Goal: Task Accomplishment & Management: Complete application form

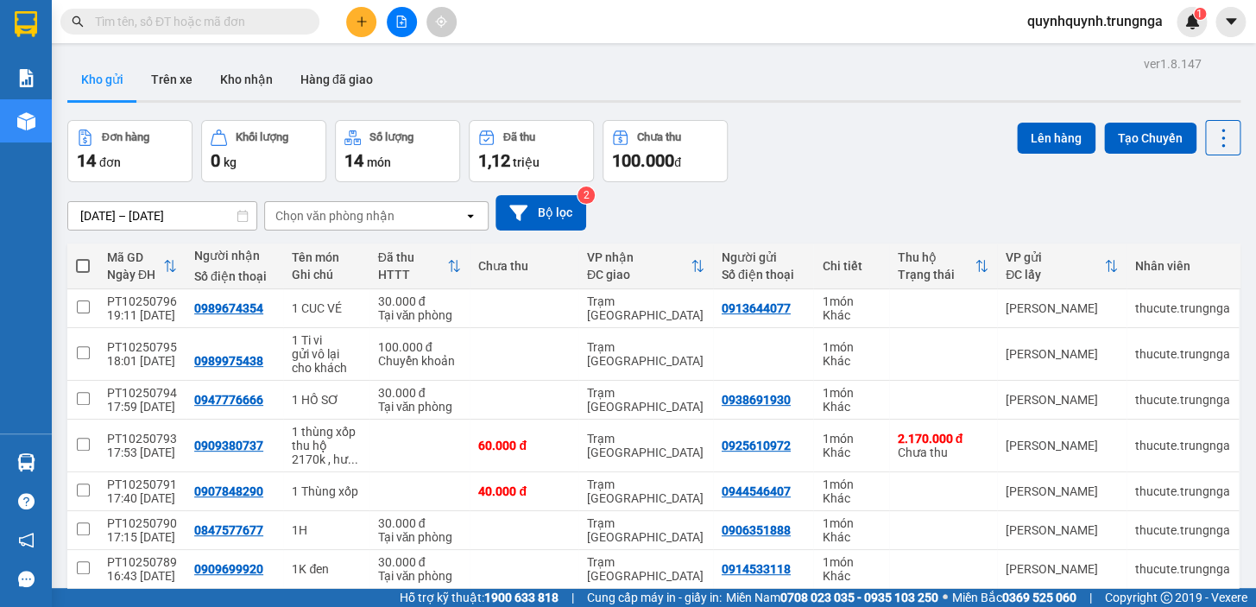
click at [369, 22] on button at bounding box center [361, 22] width 30 height 30
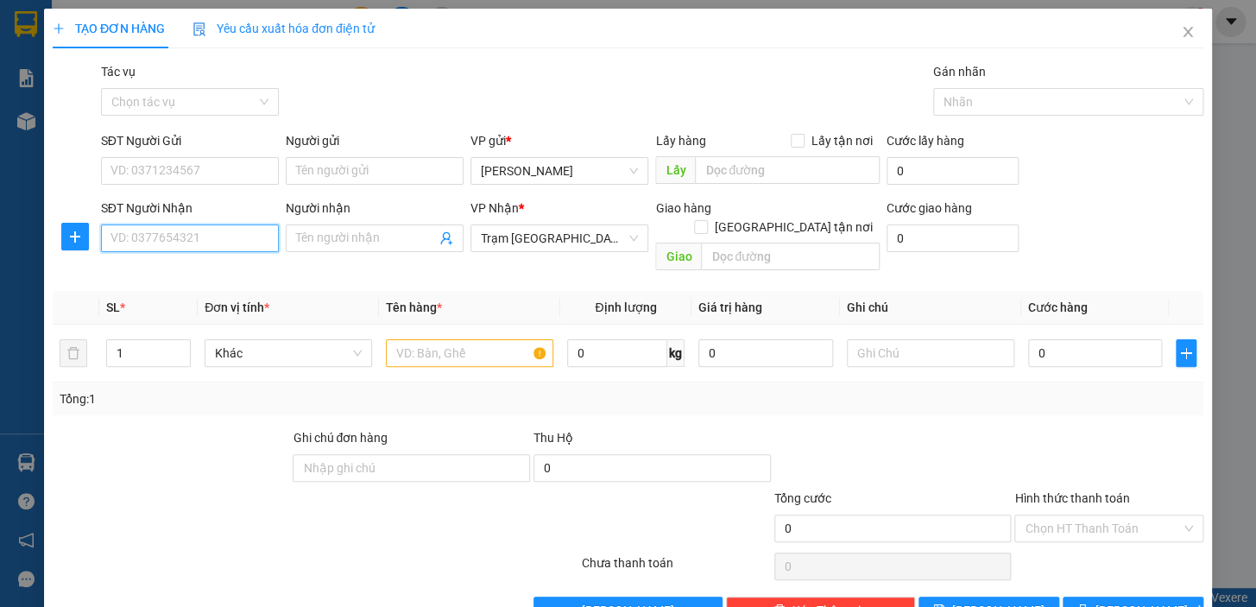
click at [243, 236] on input "SĐT Người Nhận" at bounding box center [190, 238] width 178 height 28
click at [185, 270] on div "0907272682 - anh Duy Xo" at bounding box center [188, 272] width 155 height 19
type input "0907272682"
type input "anh Duy Xo"
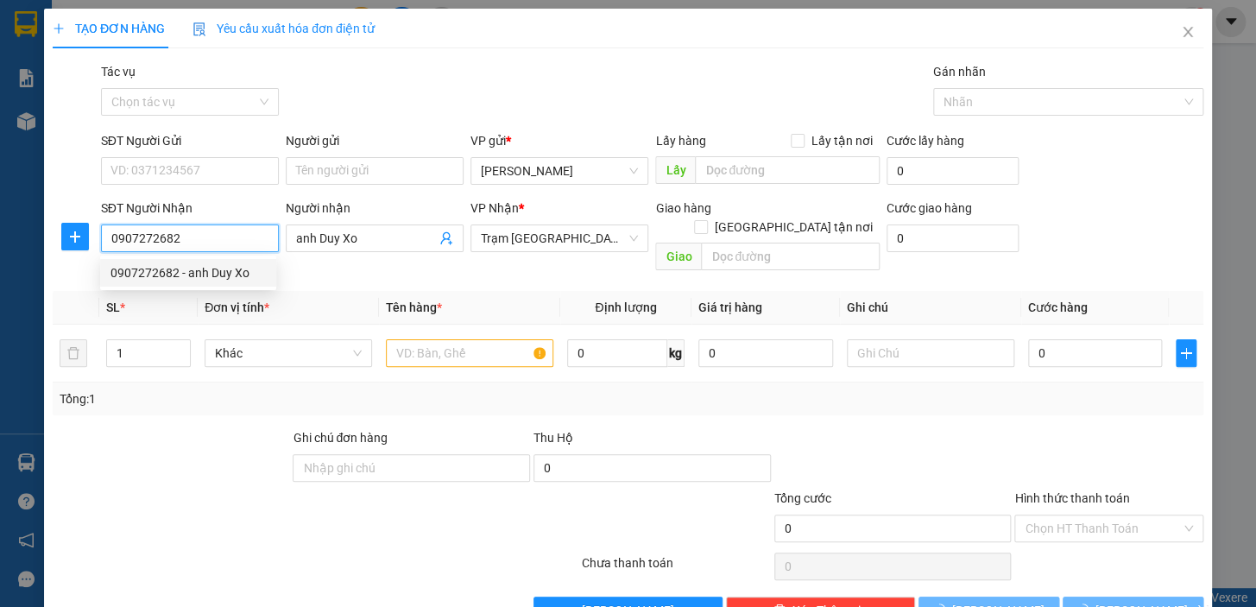
type input "30.000"
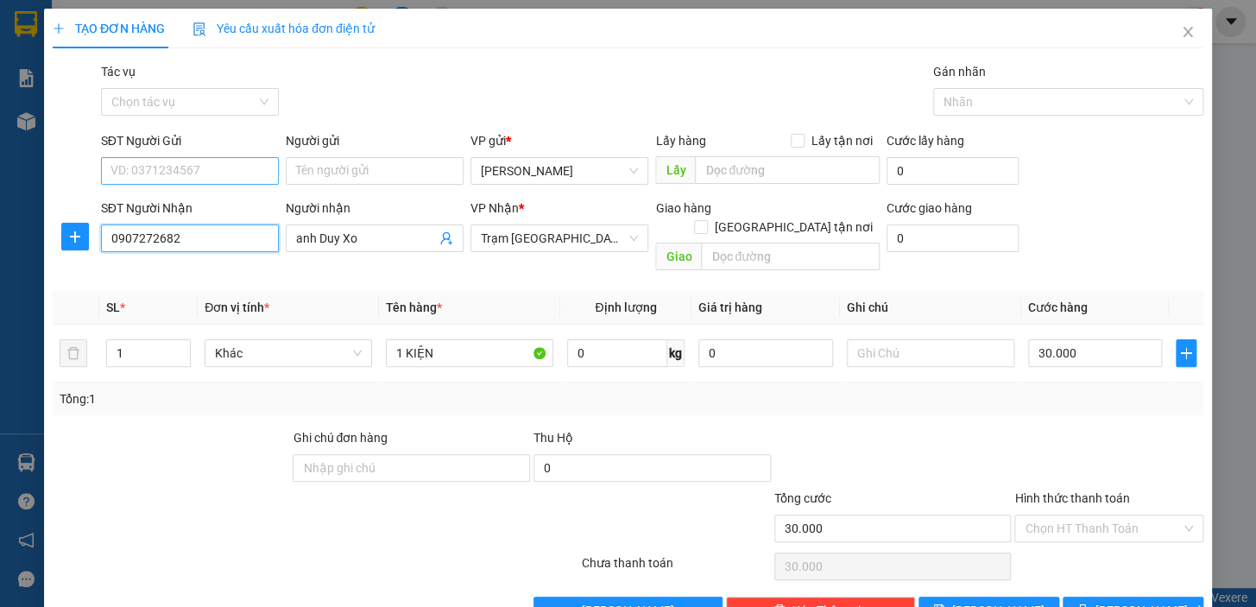
type input "0907272682"
click at [223, 165] on input "SĐT Người Gửi" at bounding box center [190, 171] width 178 height 28
type input "0971717140"
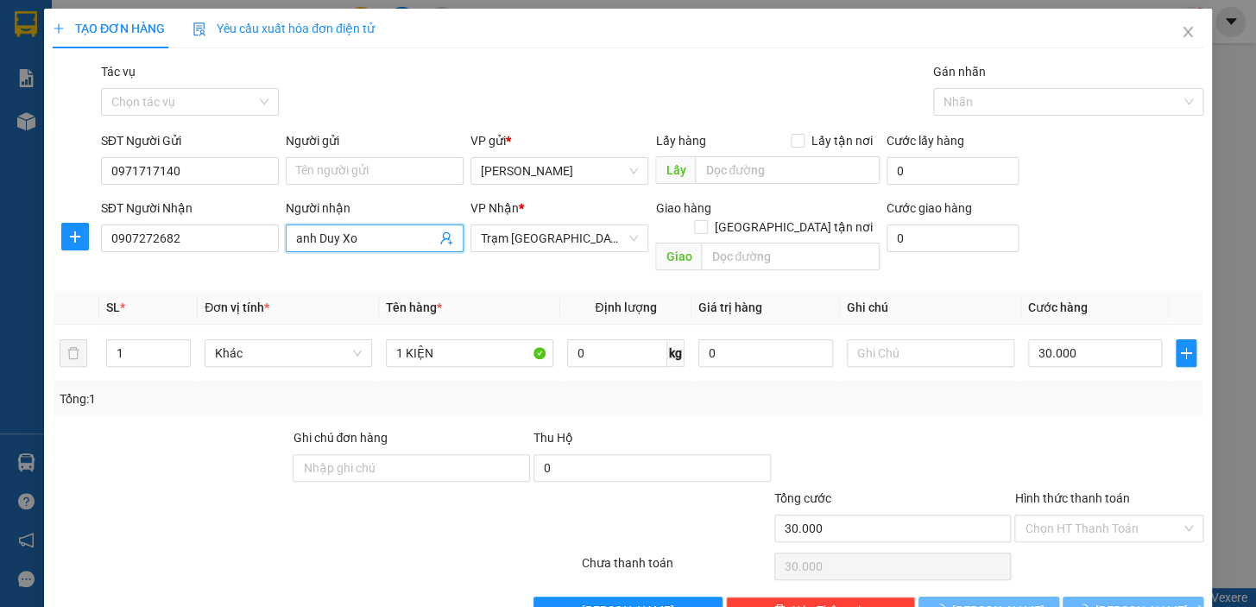
click at [373, 233] on input "anh Duy Xo" at bounding box center [366, 238] width 140 height 19
type input "Anh Duy X.ÔM"
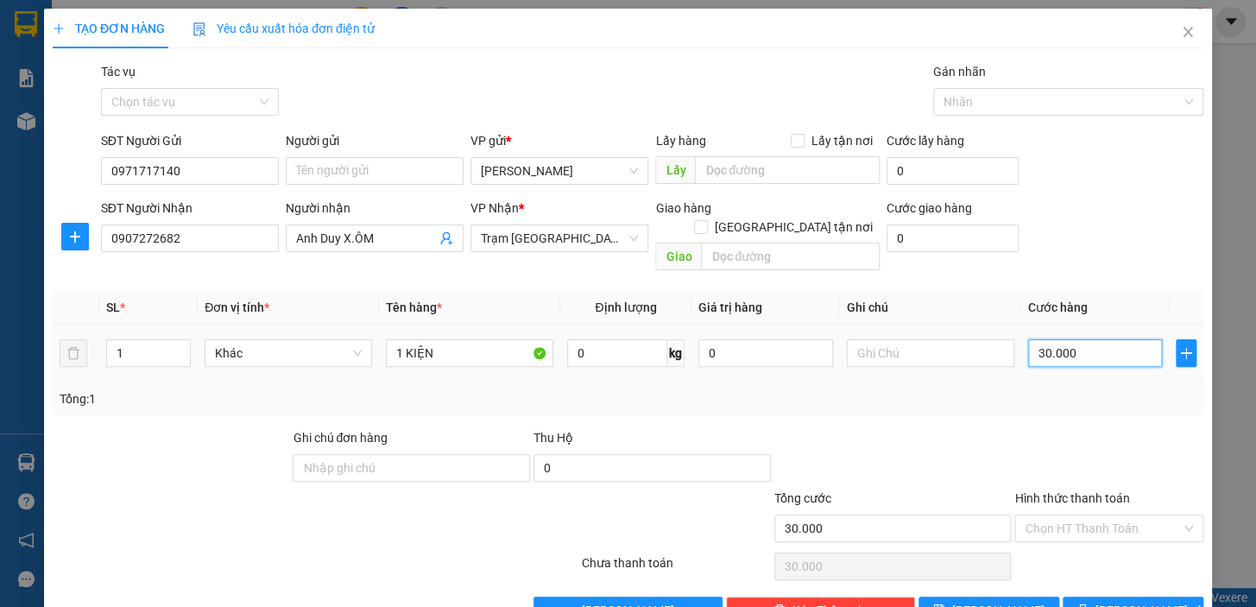
click at [1103, 339] on input "30.000" at bounding box center [1095, 353] width 135 height 28
type input "4"
type input "40"
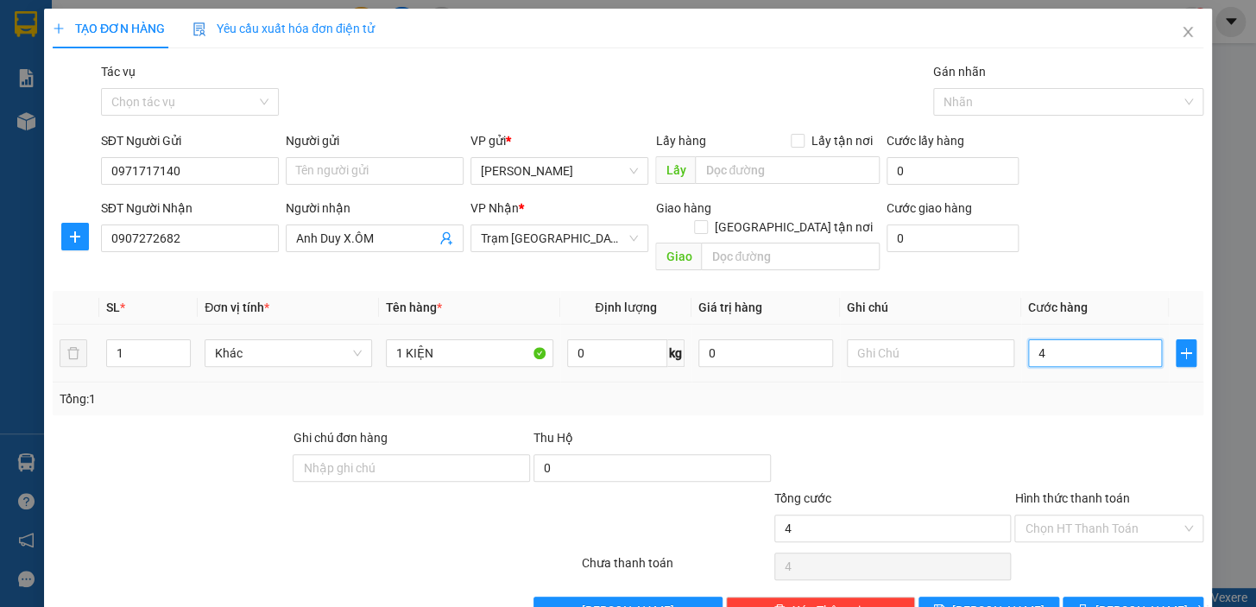
type input "40"
type input "40.000"
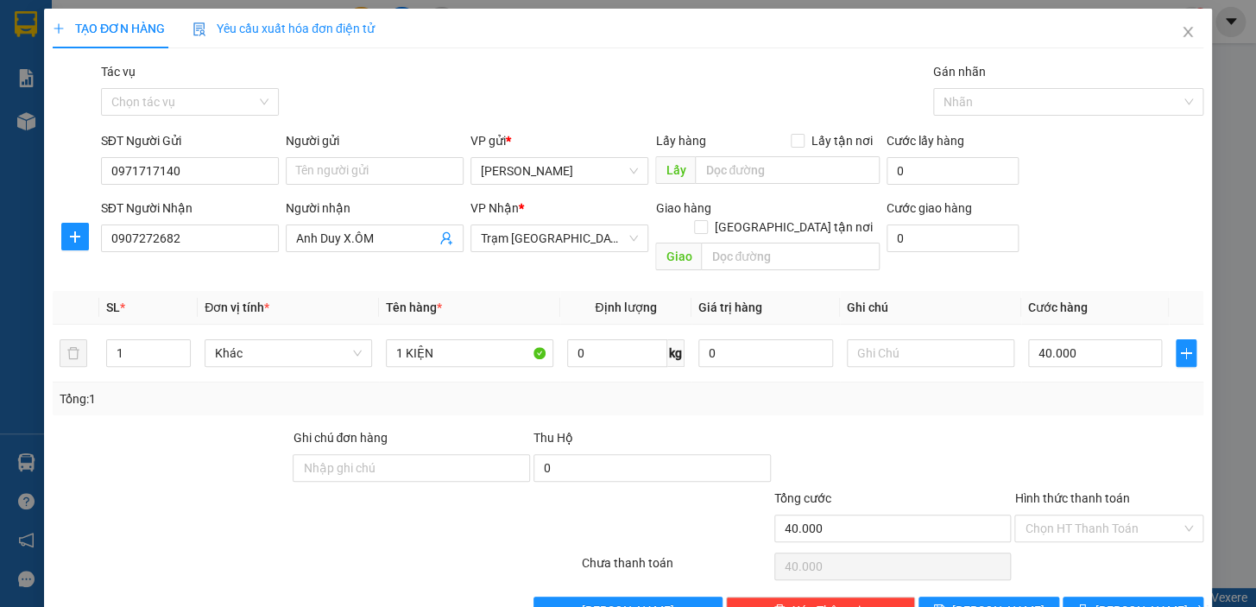
click at [1107, 402] on div "Transit Pickup Surcharge Ids Transit Deliver Surcharge Ids Transit Deliver Surc…" at bounding box center [628, 343] width 1151 height 562
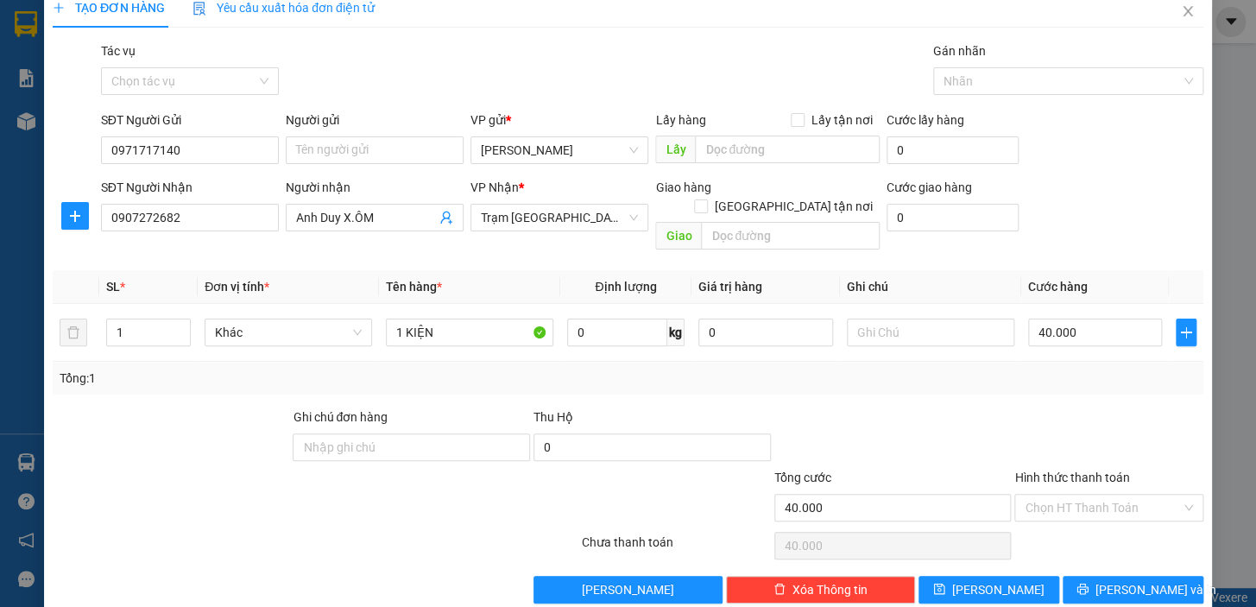
scroll to position [31, 0]
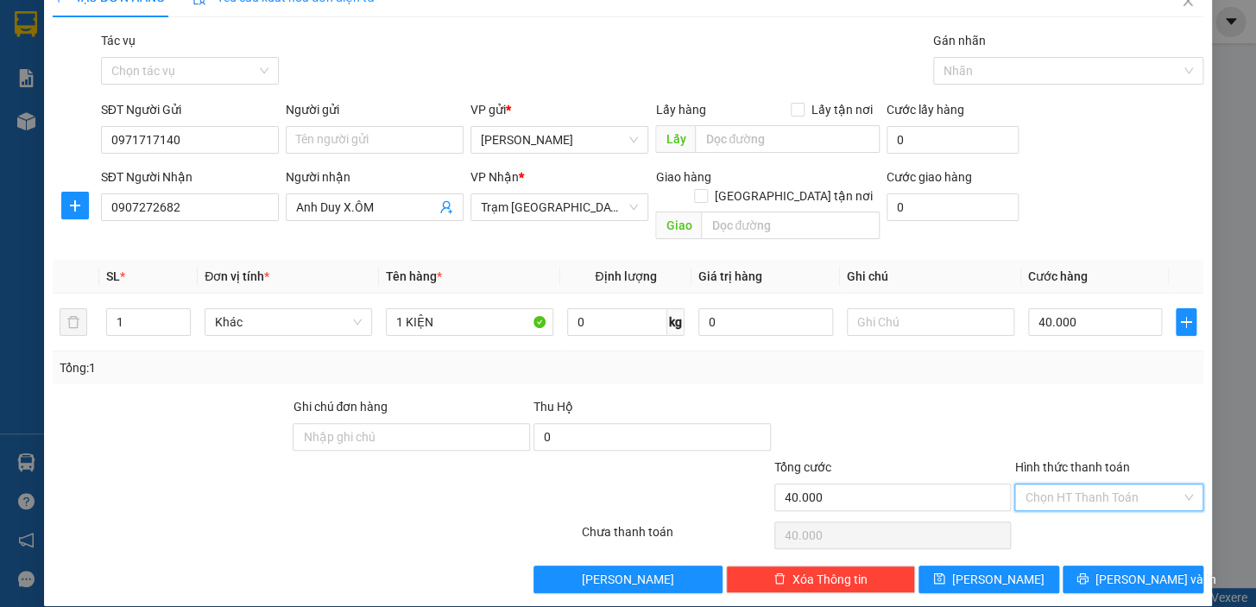
click at [1121, 484] on input "Hình thức thanh toán" at bounding box center [1103, 497] width 156 height 26
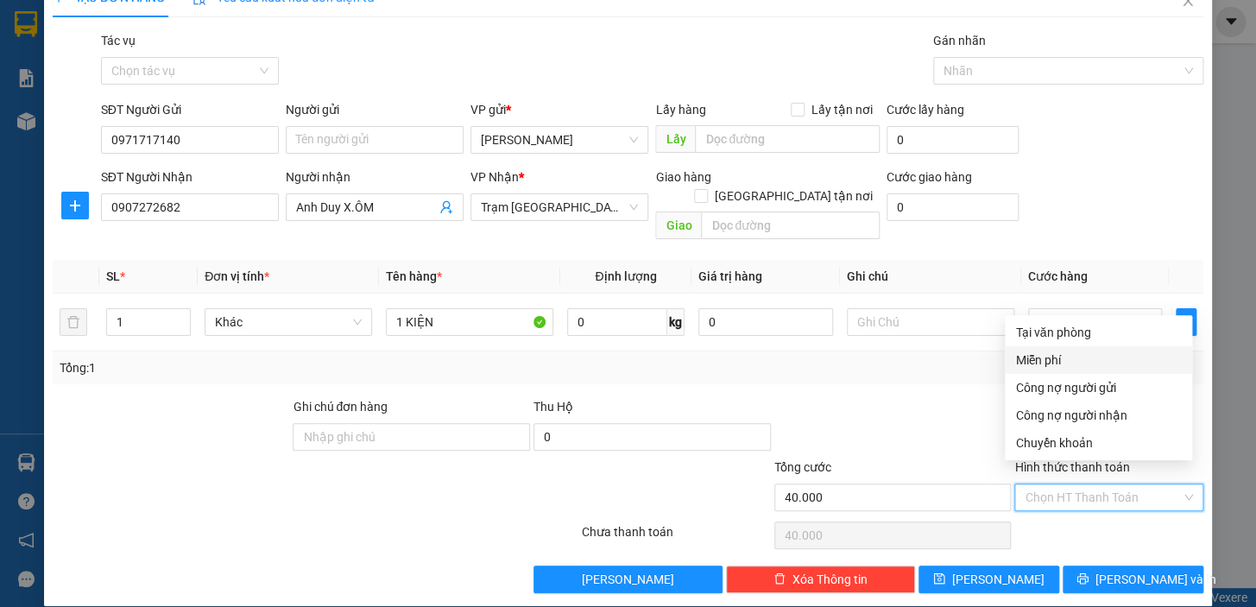
click at [887, 397] on div at bounding box center [893, 427] width 241 height 60
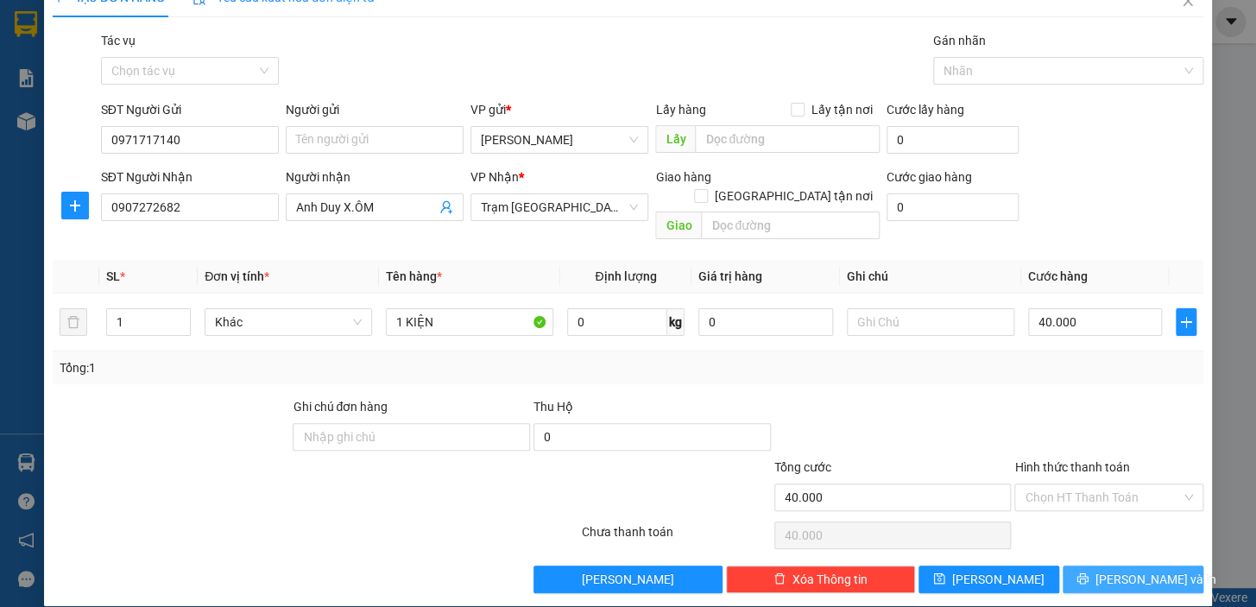
click at [1137, 570] on span "[PERSON_NAME] và In" at bounding box center [1156, 579] width 121 height 19
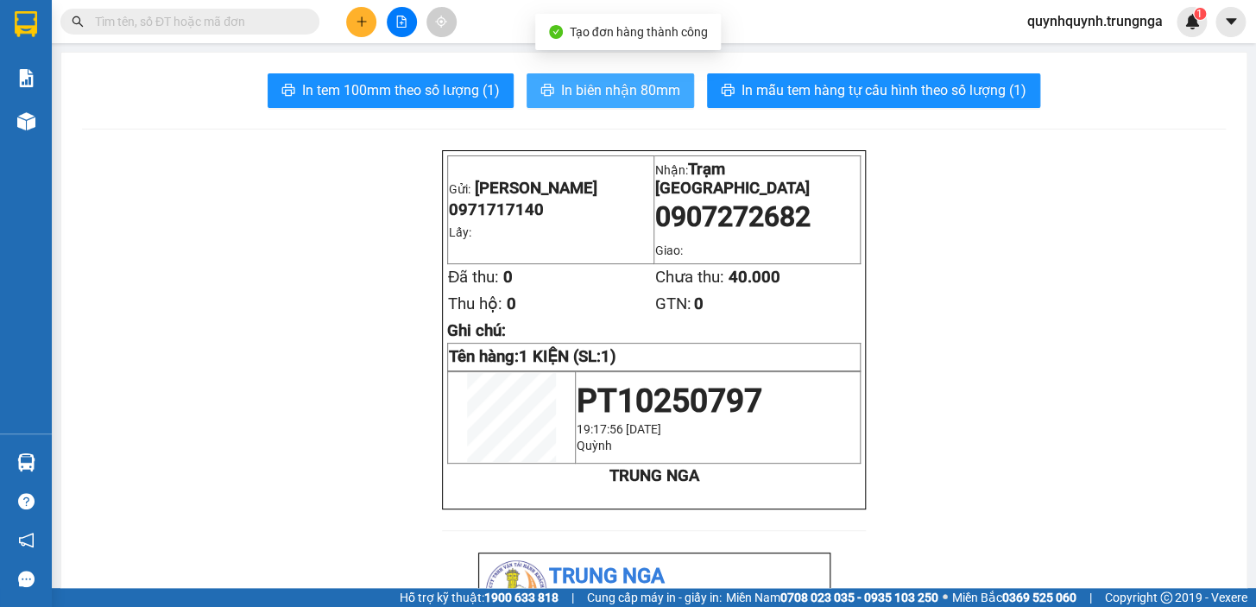
click at [661, 90] on span "In biên nhận 80mm" at bounding box center [620, 90] width 119 height 22
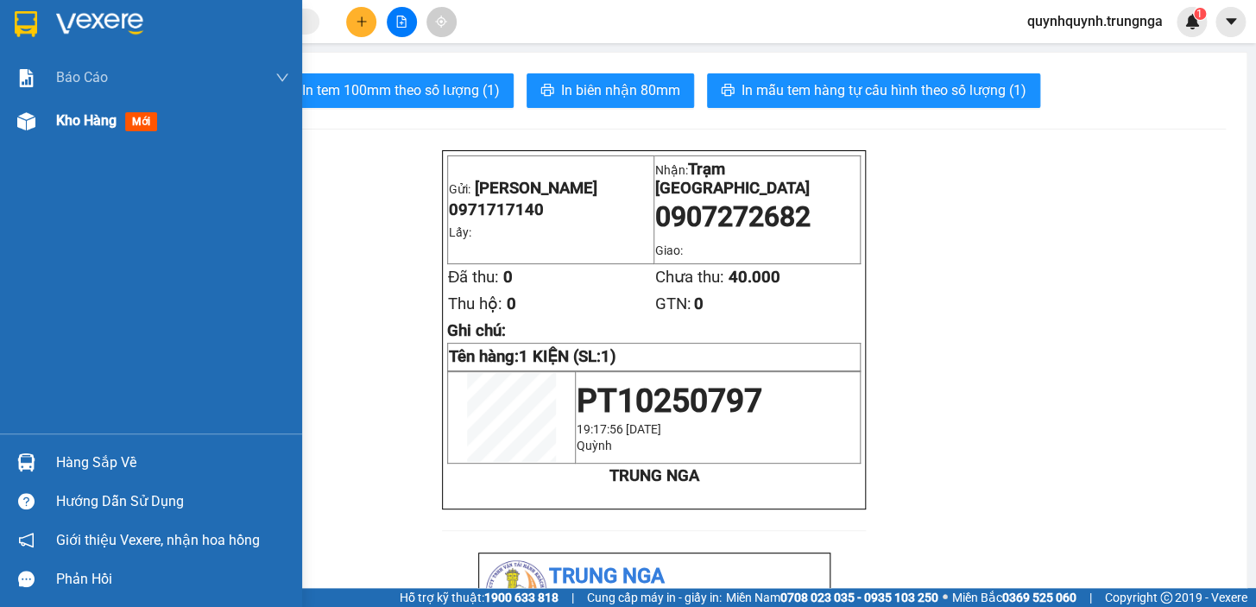
click at [97, 115] on span "Kho hàng" at bounding box center [86, 120] width 60 height 16
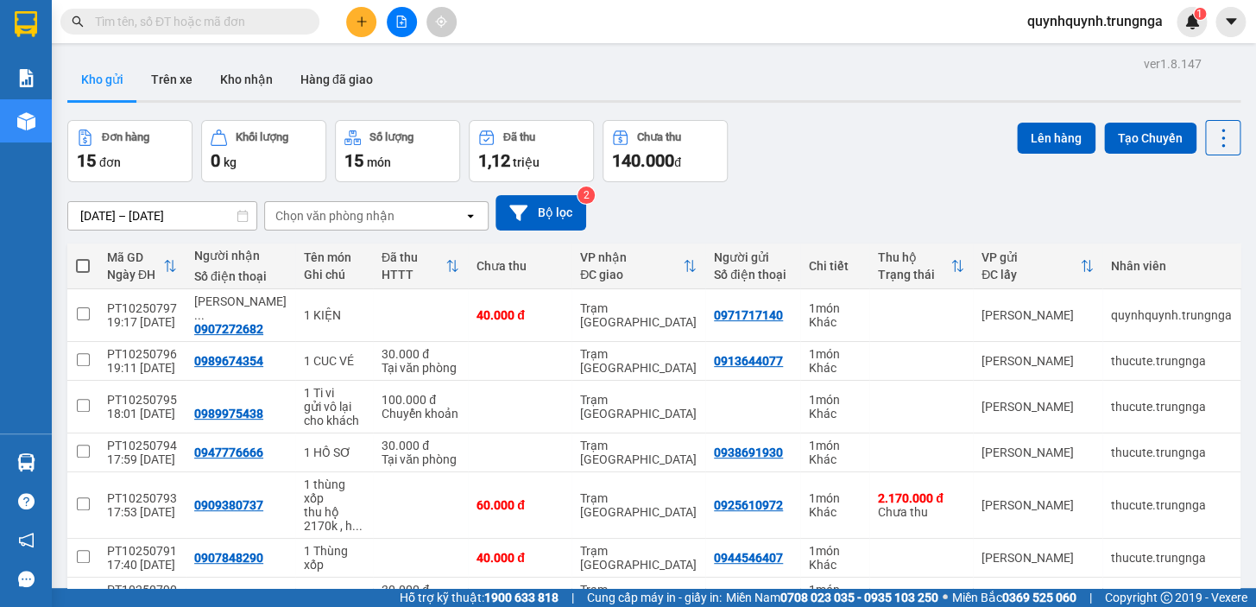
click at [248, 29] on input "text" at bounding box center [197, 21] width 204 height 19
